Goal: Communication & Community: Answer question/provide support

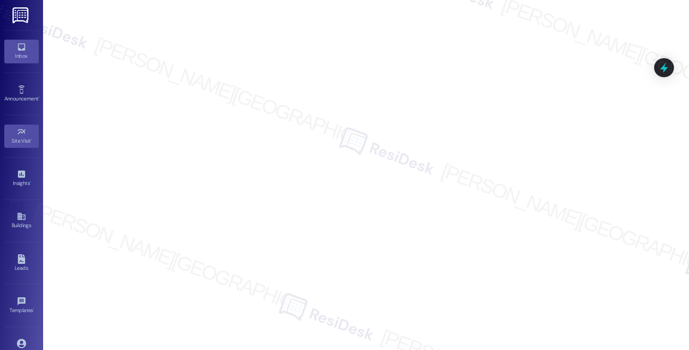
drag, startPoint x: 0, startPoint y: 0, endPoint x: 18, endPoint y: 46, distance: 49.5
click at [18, 46] on icon at bounding box center [21, 46] width 9 height 9
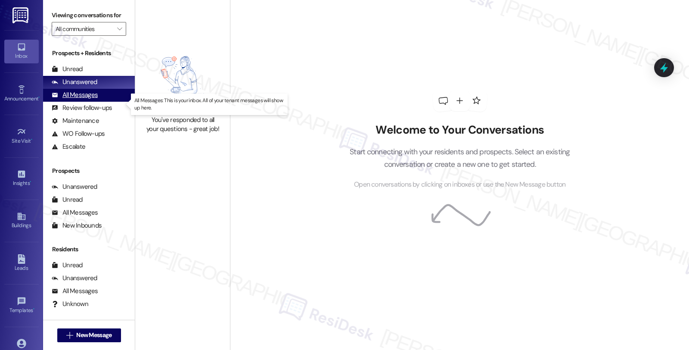
click at [97, 102] on div "All Messages (undefined)" at bounding box center [89, 95] width 92 height 13
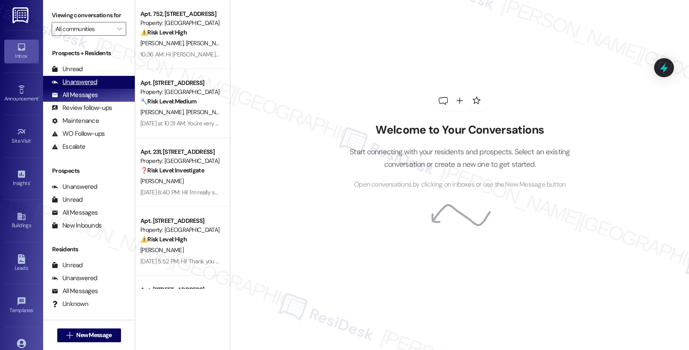
click at [69, 87] on div "Unanswered" at bounding box center [75, 81] width 46 height 9
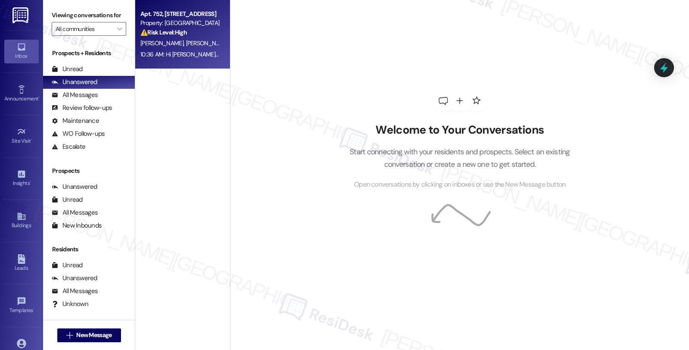
click at [186, 48] on div "[PERSON_NAME] [PERSON_NAME]" at bounding box center [179, 43] width 81 height 11
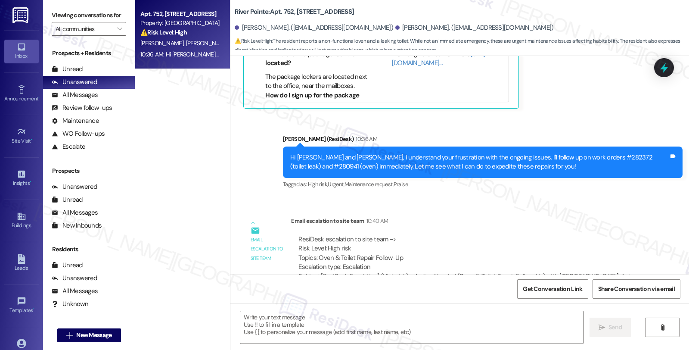
scroll to position [2961, 0]
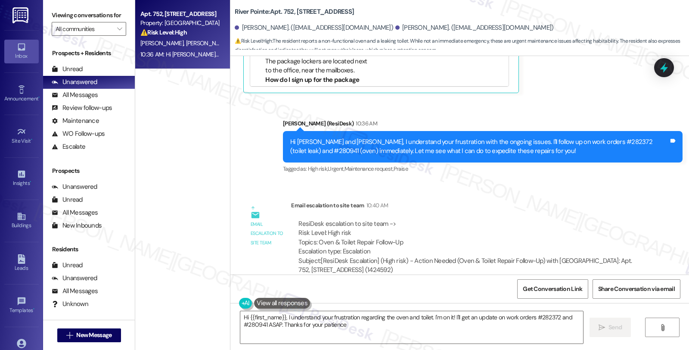
type textarea "Hi {{first_name}}, I understand your frustration regarding the oven and toilet.…"
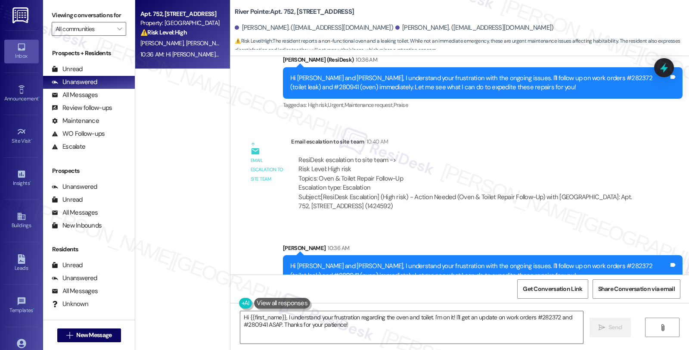
click at [576, 137] on div "Email escalation to site team 10:40 AM" at bounding box center [467, 143] width 352 height 12
click at [474, 243] on div "[PERSON_NAME] 10:36 AM" at bounding box center [482, 249] width 399 height 12
drag, startPoint x: 76, startPoint y: 104, endPoint x: 75, endPoint y: 97, distance: 7.3
click at [76, 99] on div "All Messages" at bounding box center [75, 94] width 46 height 9
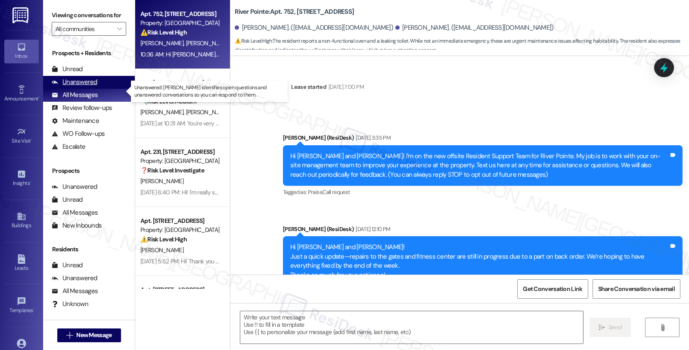
click at [76, 87] on div "Unanswered" at bounding box center [75, 81] width 46 height 9
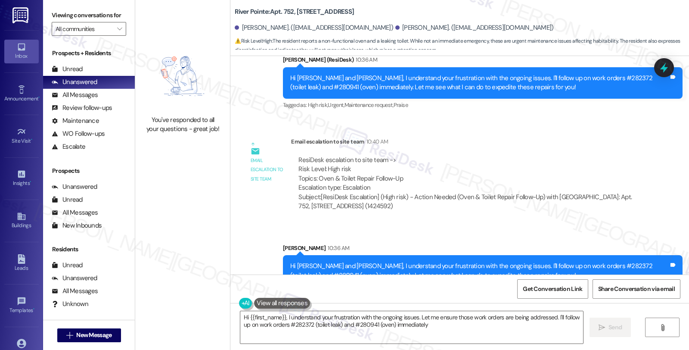
type textarea "Hi {{first_name}}, I understand your frustration with the ongoing issues. Let m…"
